Goal: Information Seeking & Learning: Find specific page/section

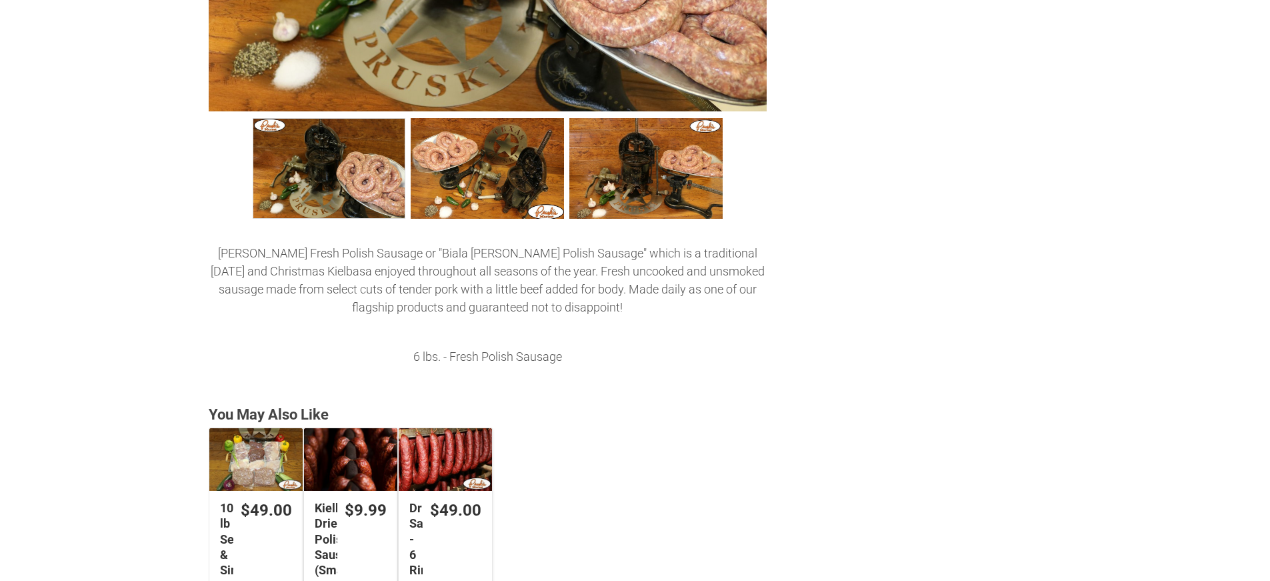
scroll to position [600, 0]
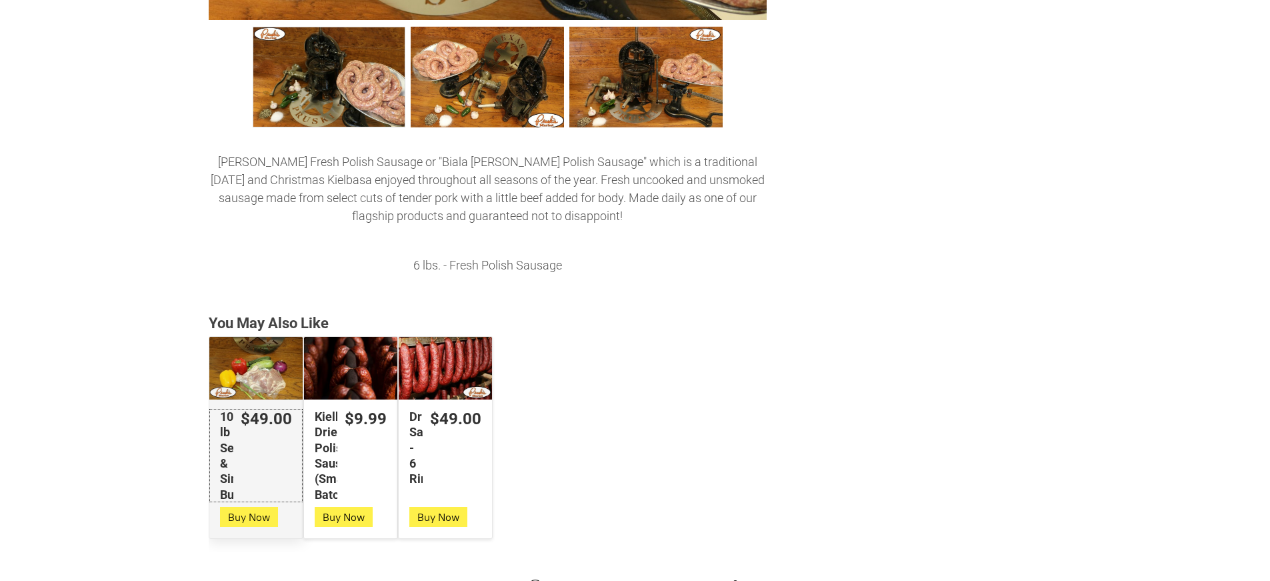
click at [272, 439] on link "$49.00 10 lb Seniors & Singles Bundles" at bounding box center [255, 455] width 93 height 93
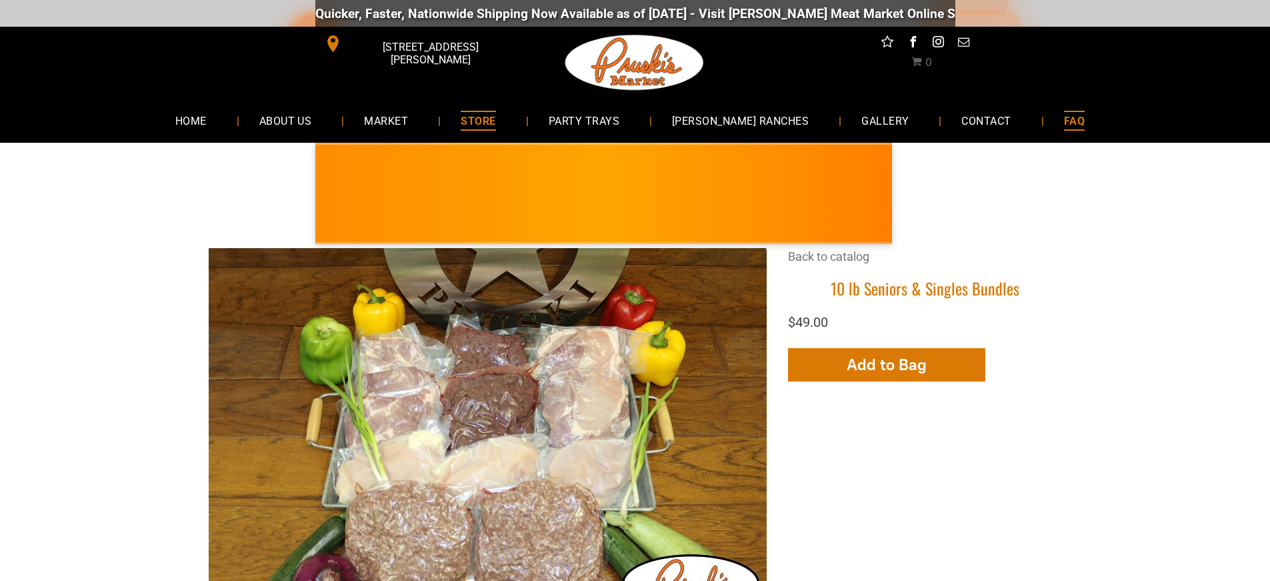
click at [1064, 117] on span "FAQ" at bounding box center [1074, 120] width 21 height 19
